Goal: Task Accomplishment & Management: Use online tool/utility

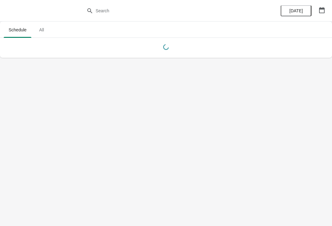
click at [322, 8] on icon "button" at bounding box center [322, 10] width 6 height 6
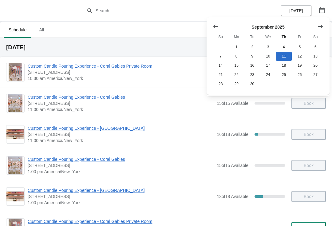
click at [214, 26] on icon "Show previous month, August 2025" at bounding box center [216, 27] width 5 height 4
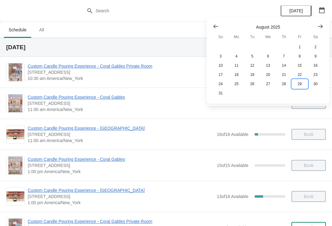
click at [300, 87] on button "29" at bounding box center [300, 83] width 16 height 9
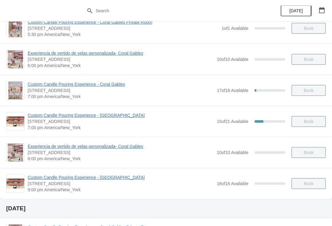
scroll to position [355, 0]
click at [129, 118] on span "Custom Candle Pouring Experience - [GEOGRAPHIC_DATA]" at bounding box center [121, 115] width 186 height 6
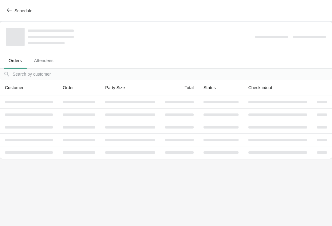
scroll to position [0, 0]
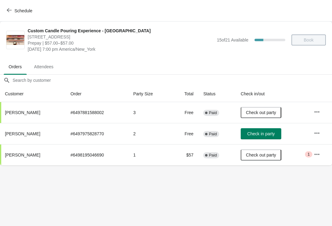
click at [17, 68] on span "Orders" at bounding box center [15, 66] width 23 height 11
click at [12, 7] on button "Schedule" at bounding box center [20, 10] width 34 height 11
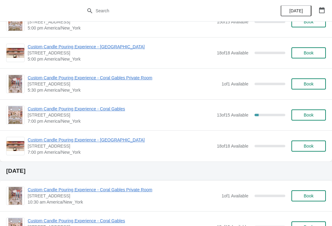
scroll to position [298, 0]
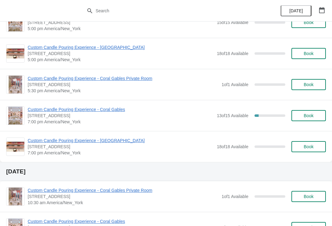
click at [128, 140] on span "Custom Candle Pouring Experience - [GEOGRAPHIC_DATA]" at bounding box center [121, 141] width 186 height 6
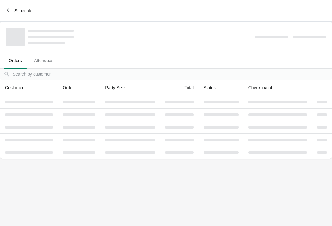
scroll to position [0, 0]
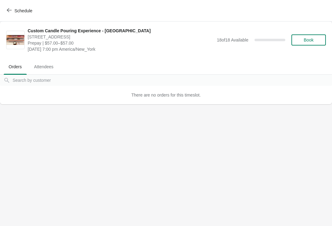
click at [18, 9] on span "Schedule" at bounding box center [23, 10] width 18 height 5
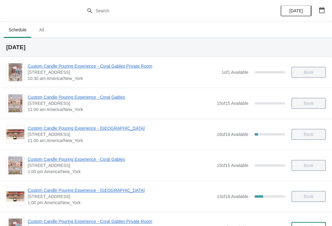
click at [322, 9] on icon "button" at bounding box center [322, 10] width 6 height 6
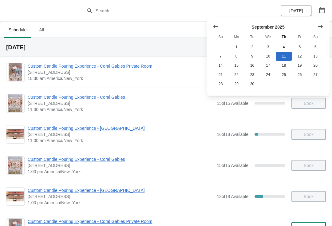
click at [218, 26] on icon "Show previous month, August 2025" at bounding box center [216, 27] width 5 height 4
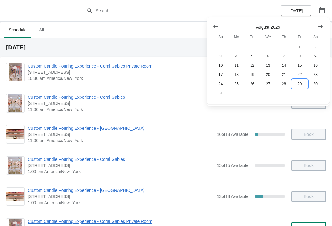
click at [302, 85] on button "29" at bounding box center [300, 83] width 16 height 9
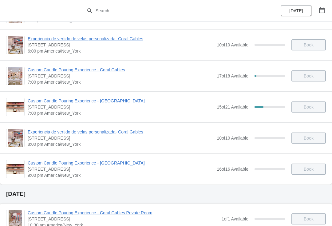
scroll to position [369, 0]
click at [123, 163] on span "Custom Candle Pouring Experience - [GEOGRAPHIC_DATA]" at bounding box center [121, 163] width 186 height 6
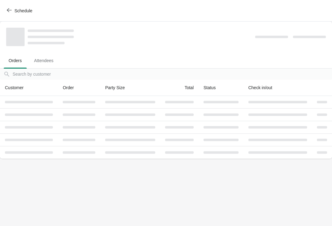
scroll to position [0, 0]
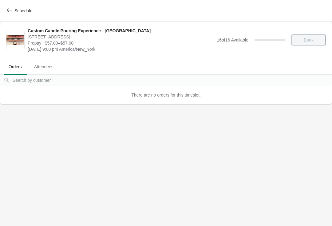
click at [15, 6] on button "Schedule" at bounding box center [20, 10] width 34 height 11
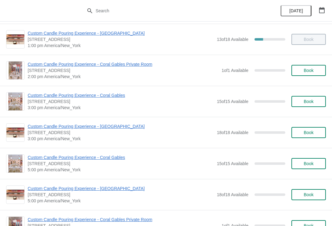
scroll to position [160, 0]
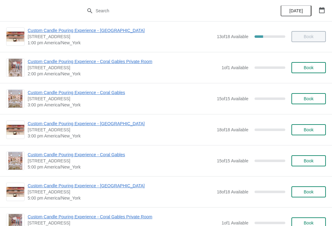
click at [322, 9] on icon "button" at bounding box center [322, 10] width 6 height 6
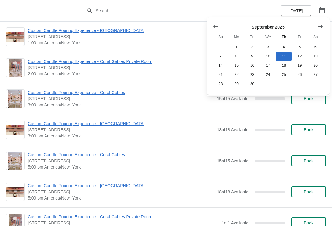
click at [214, 29] on icon "Show previous month, August 2025" at bounding box center [216, 26] width 6 height 6
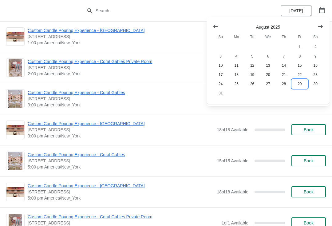
click at [301, 86] on button "29" at bounding box center [300, 83] width 16 height 9
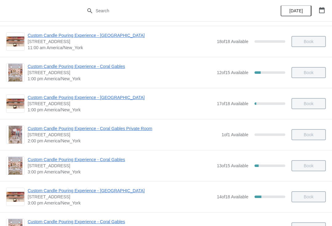
scroll to position [93, 0]
click at [126, 98] on span "Custom Candle Pouring Experience - [GEOGRAPHIC_DATA]" at bounding box center [121, 97] width 186 height 6
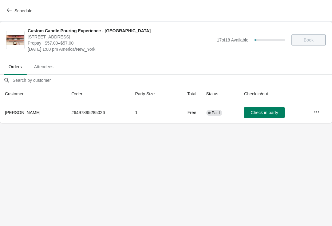
click at [14, 10] on span "Schedule" at bounding box center [23, 10] width 18 height 5
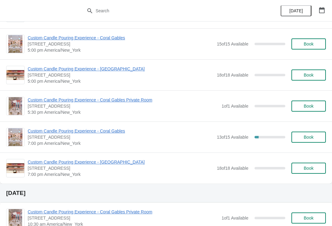
scroll to position [278, 0]
